Goal: Navigation & Orientation: Find specific page/section

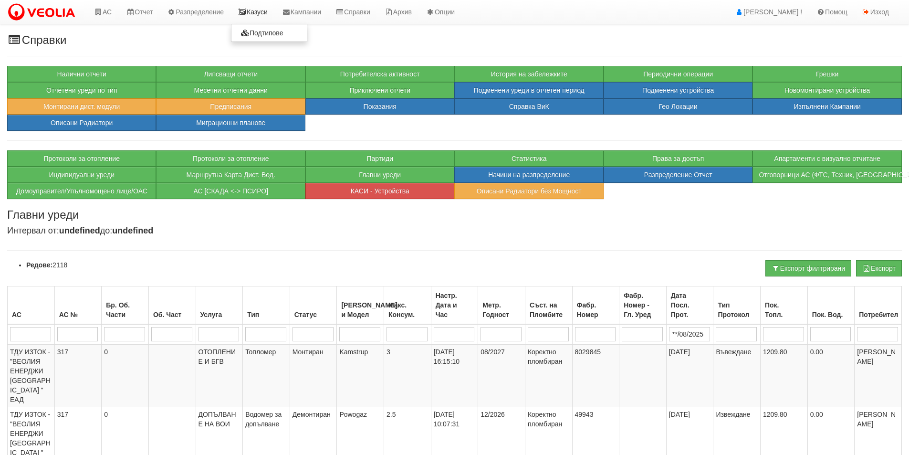
click at [261, 12] on link "Казуси" at bounding box center [253, 12] width 44 height 24
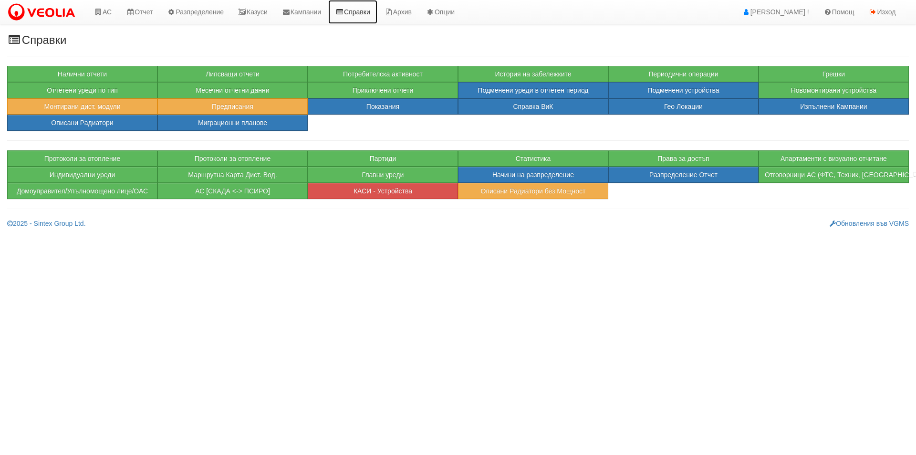
click at [359, 15] on link "Справки" at bounding box center [352, 12] width 49 height 24
click at [262, 11] on link "Казуси" at bounding box center [253, 12] width 44 height 24
